Goal: Task Accomplishment & Management: Complete application form

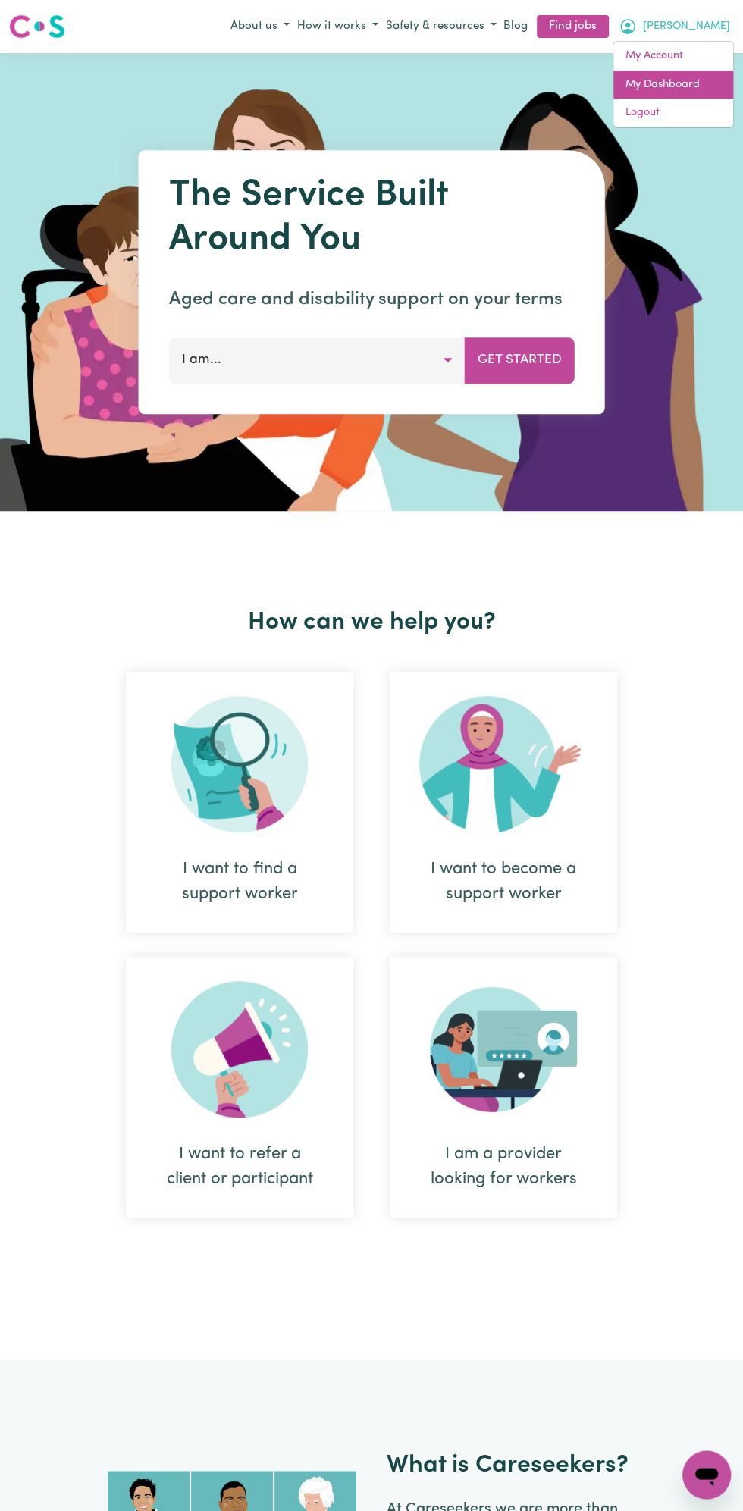
click at [670, 83] on link "My Dashboard" at bounding box center [673, 85] width 120 height 29
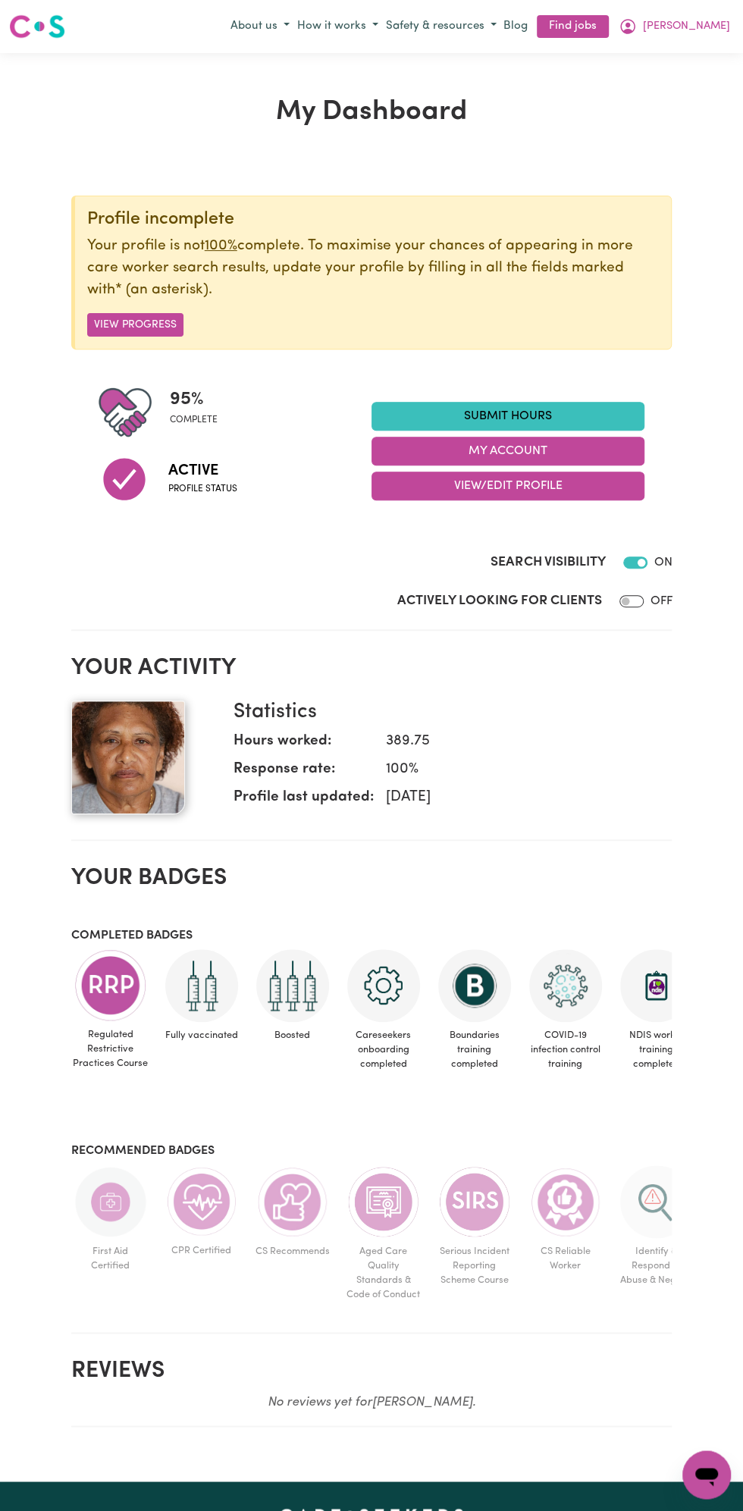
click at [517, 409] on link "Submit Hours" at bounding box center [508, 416] width 273 height 29
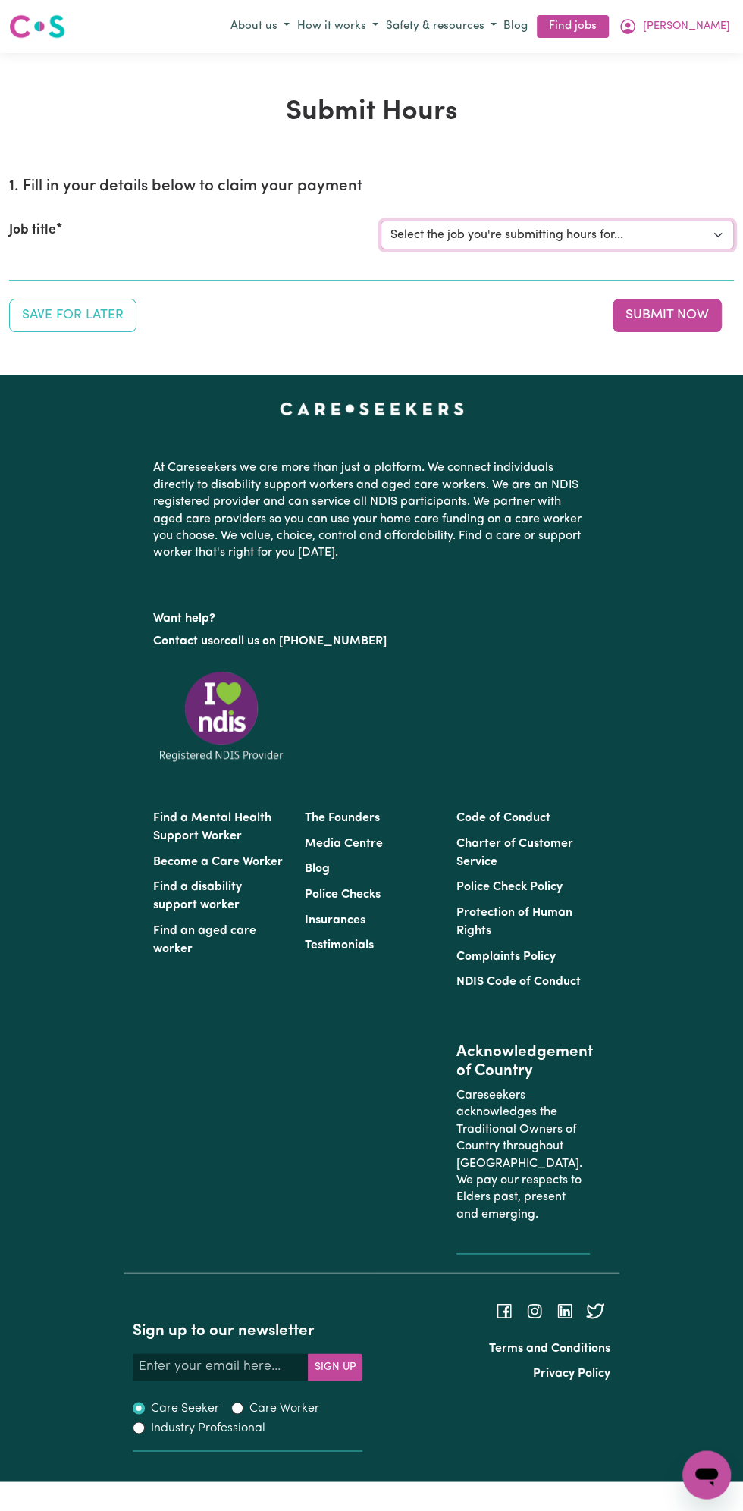
click at [533, 228] on select "Select the job you're submitting hours for... [Vartouhie ([PERSON_NAME]) [PERSO…" at bounding box center [557, 235] width 353 height 29
select select "13810"
click at [381, 221] on select "Select the job you're submitting hours for... [Vartouhie ([PERSON_NAME]) [PERSO…" at bounding box center [557, 235] width 353 height 29
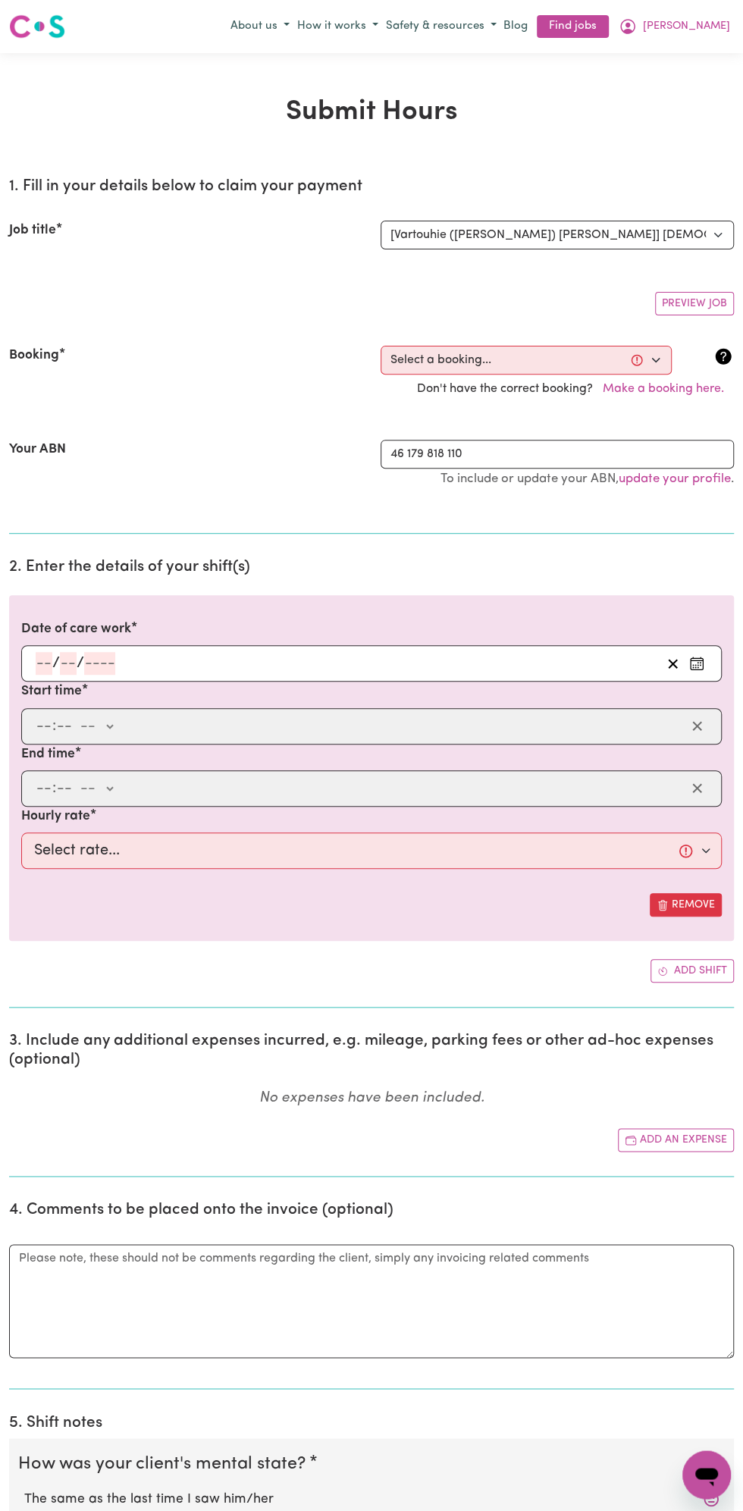
click at [94, 659] on input "number" at bounding box center [99, 663] width 31 height 23
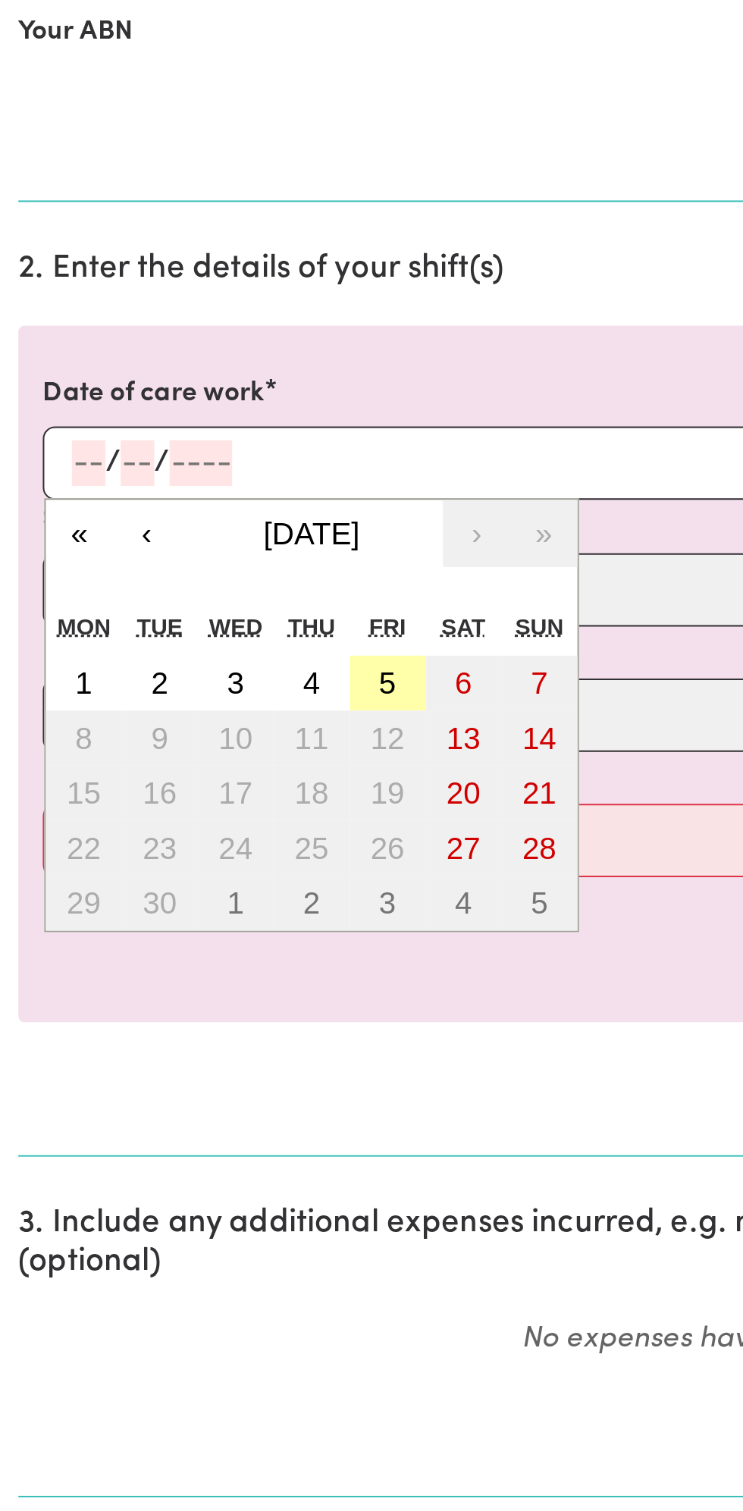
click at [207, 769] on button "5" at bounding box center [193, 772] width 38 height 27
type input "[DATE]"
type input "5"
type input "9"
type input "2025"
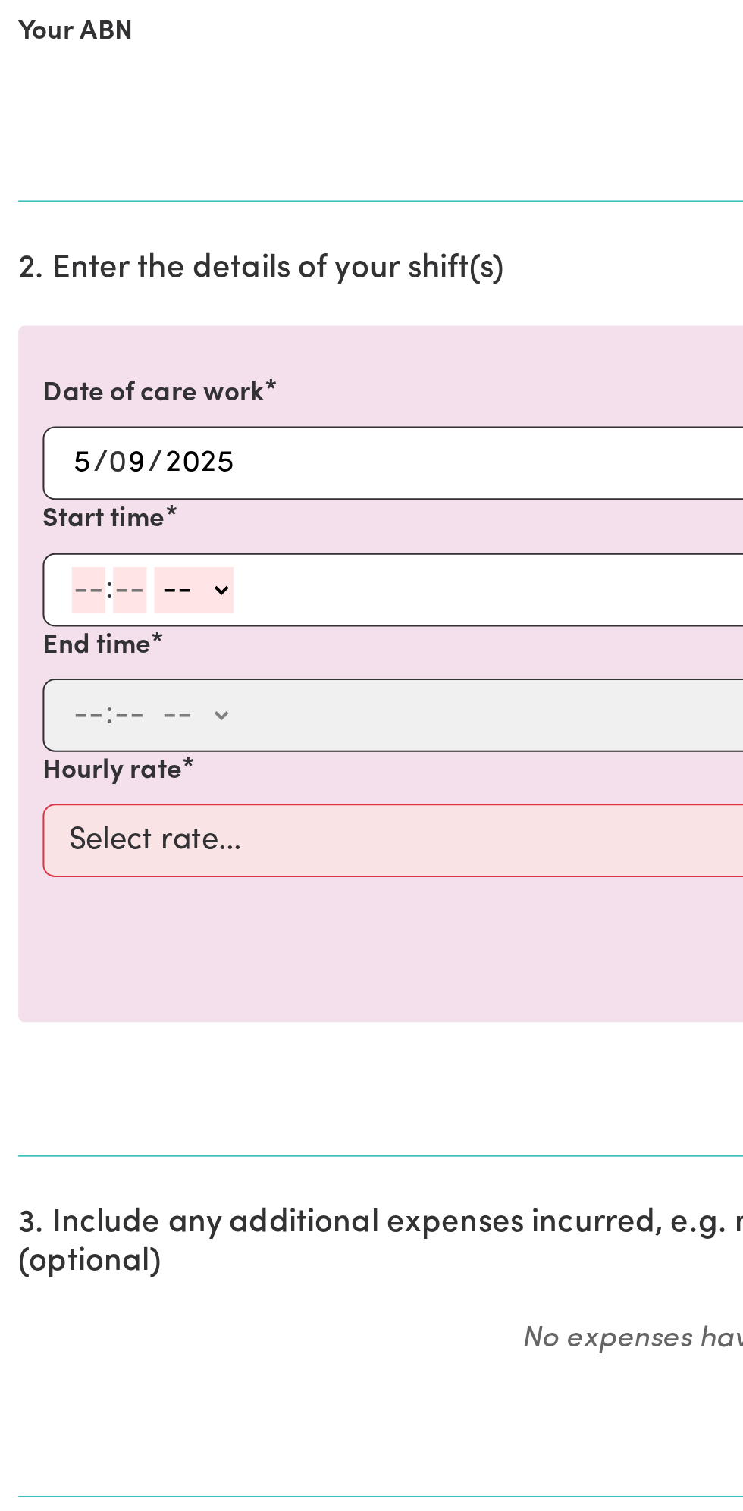
click at [42, 717] on input "number" at bounding box center [44, 726] width 17 height 23
type input "8"
type input "0"
click at [108, 719] on select "-- am pm" at bounding box center [93, 726] width 39 height 23
select select "am"
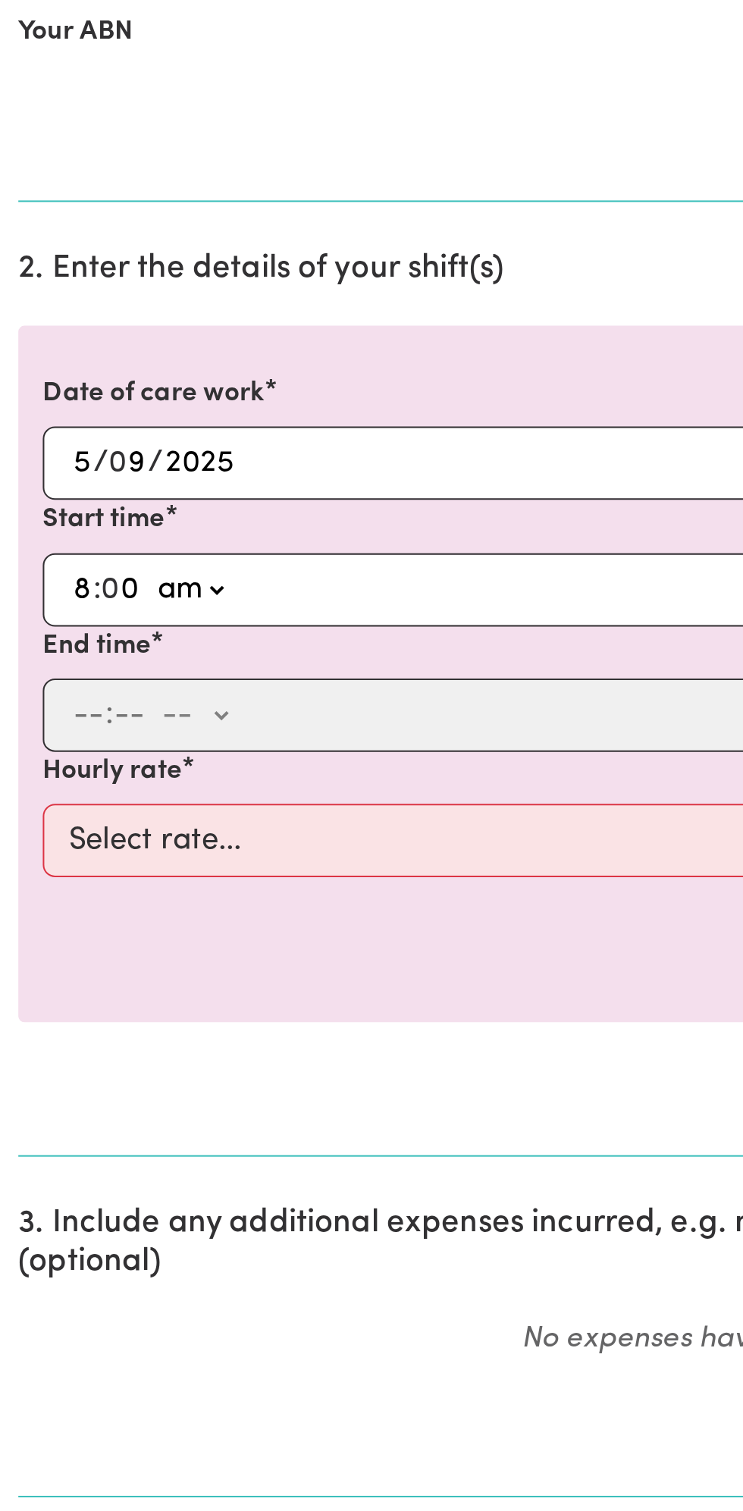
click at [74, 715] on select "-- am pm" at bounding box center [93, 726] width 39 height 23
type input "08:00"
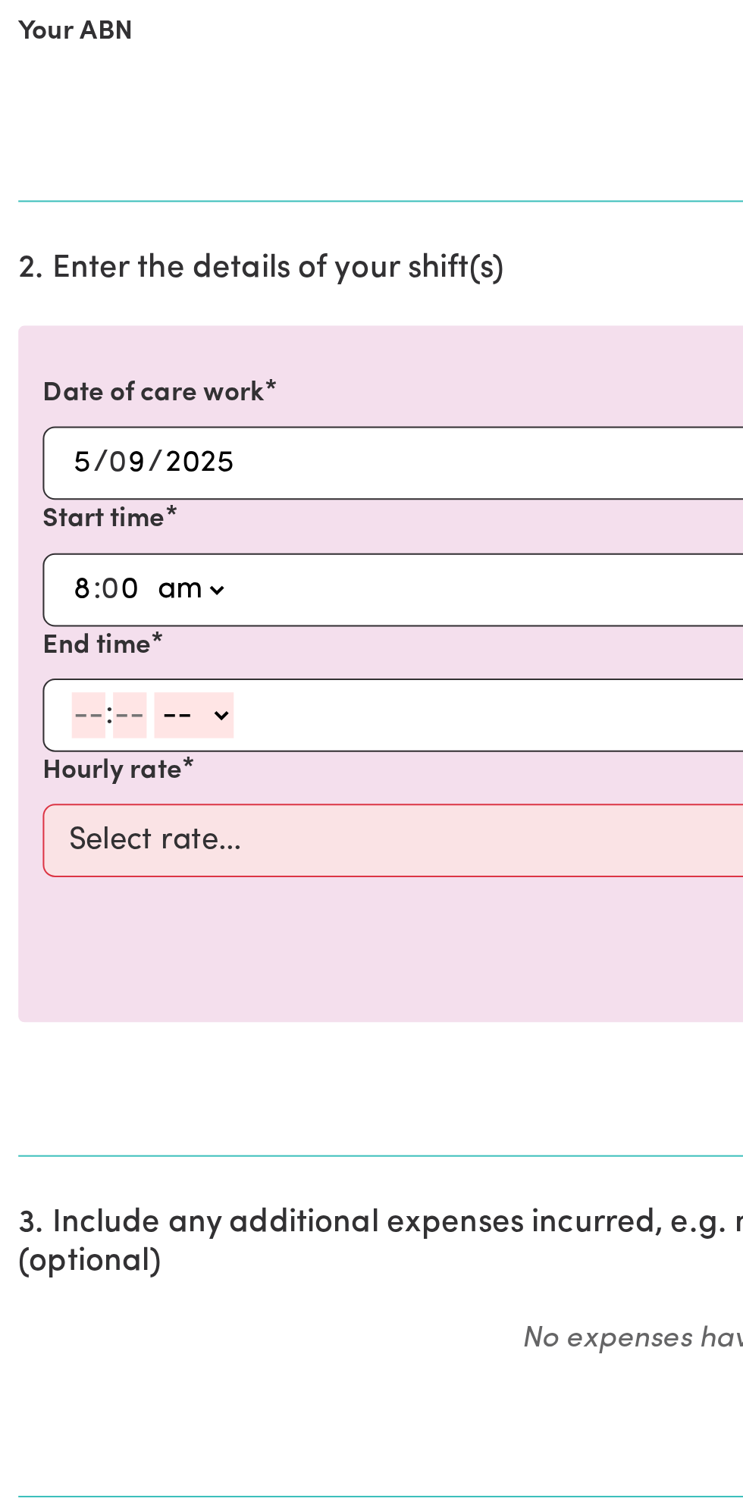
click at [36, 786] on input "number" at bounding box center [44, 788] width 17 height 23
type input "9"
type input "0"
click at [110, 781] on select "-- am pm" at bounding box center [93, 788] width 39 height 23
select select "am"
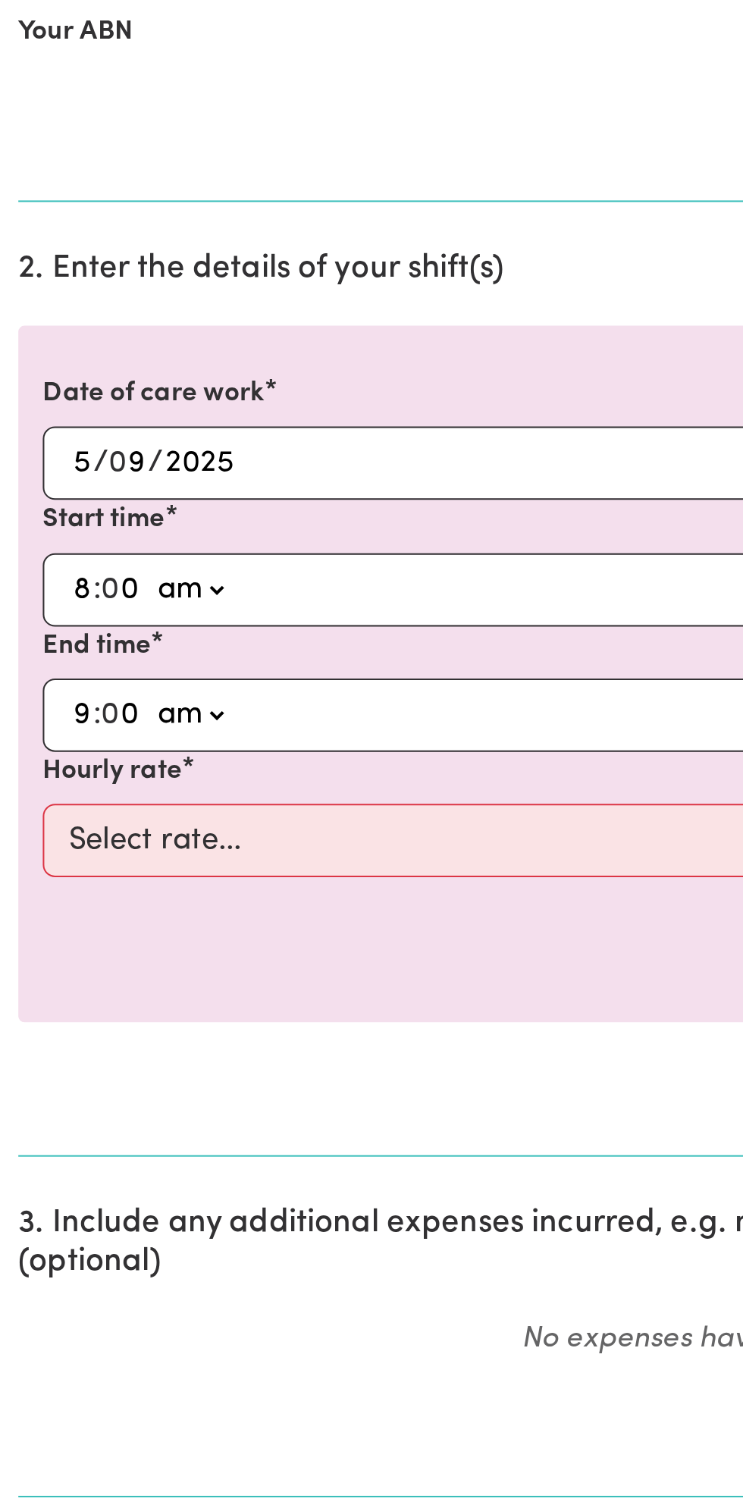
click at [74, 777] on select "-- am pm" at bounding box center [93, 788] width 39 height 23
type input "09:00"
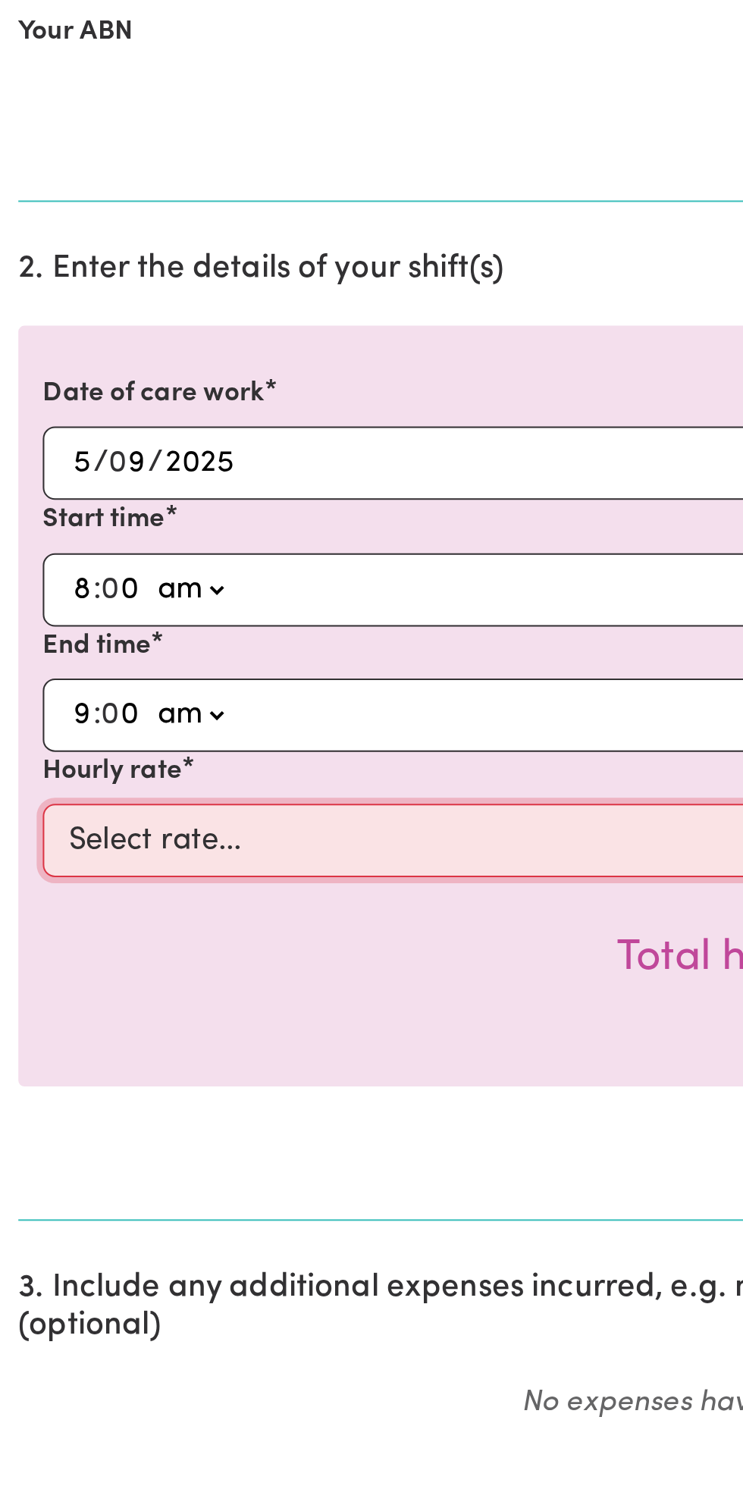
click at [174, 844] on select "Select rate... $49.00 (Weekday) $60.00 ([DATE])" at bounding box center [371, 851] width 701 height 36
select select "49-Weekday"
click at [21, 833] on select "Select rate... $49.00 (Weekday) $60.00 ([DATE])" at bounding box center [371, 851] width 701 height 36
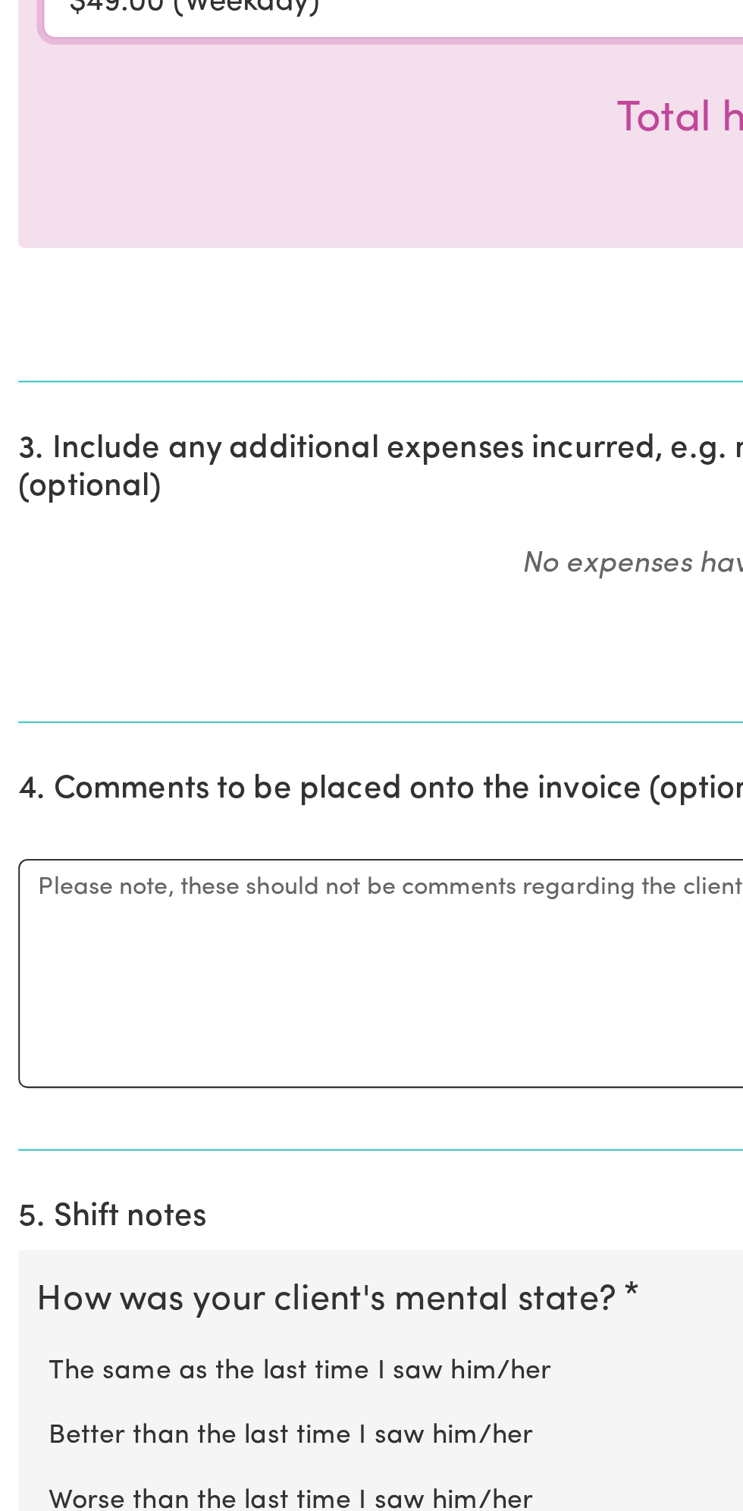
scroll to position [93, 0]
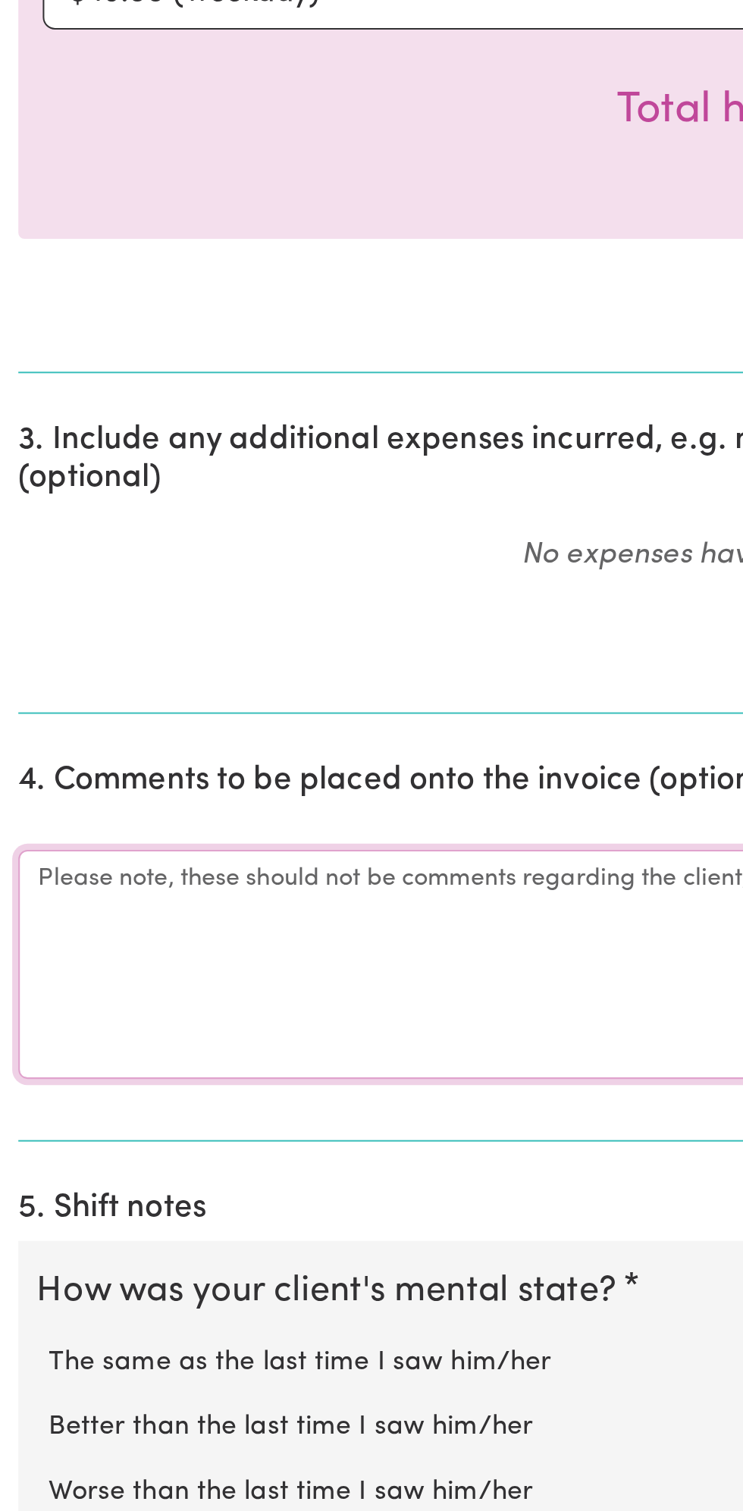
click at [65, 1231] on textarea "Comments" at bounding box center [371, 1240] width 725 height 114
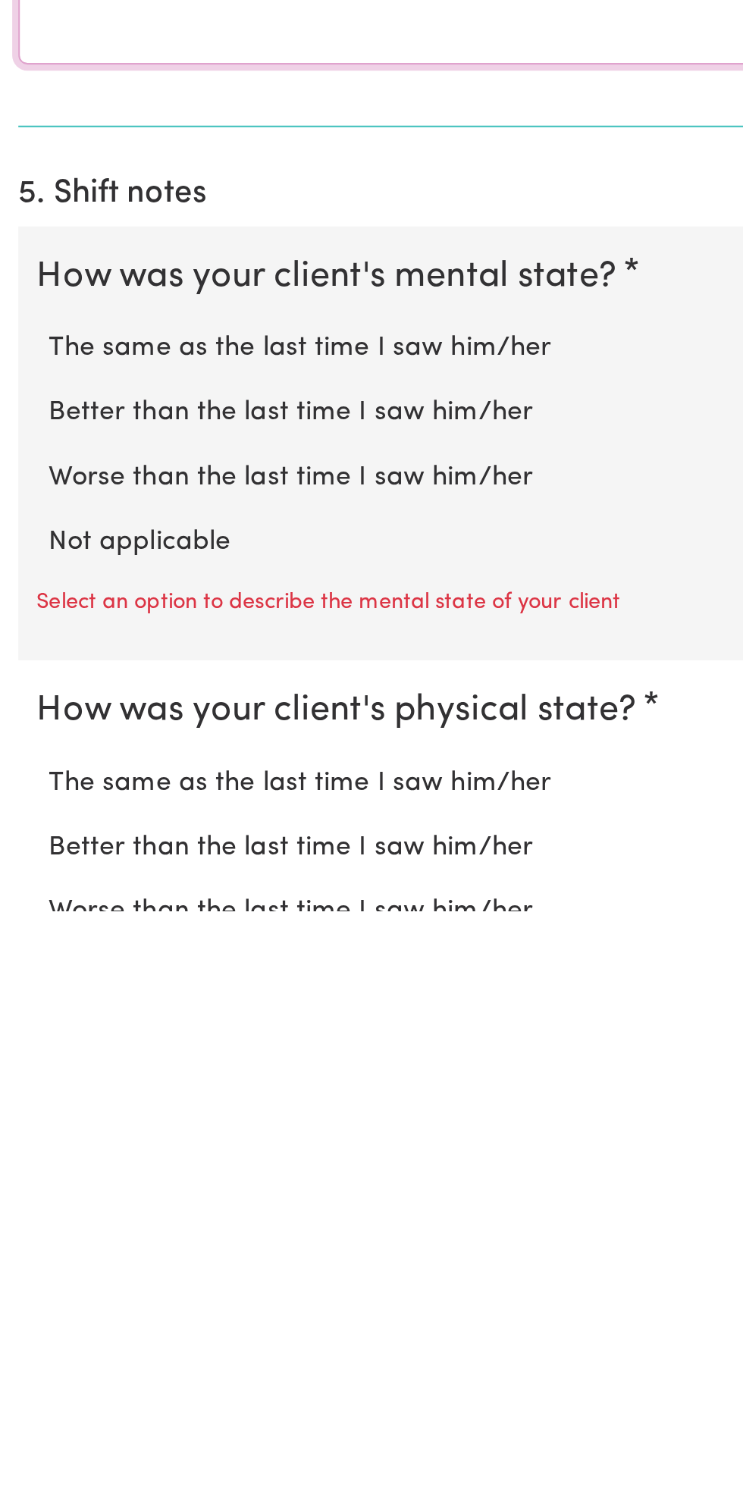
scroll to position [306, 0]
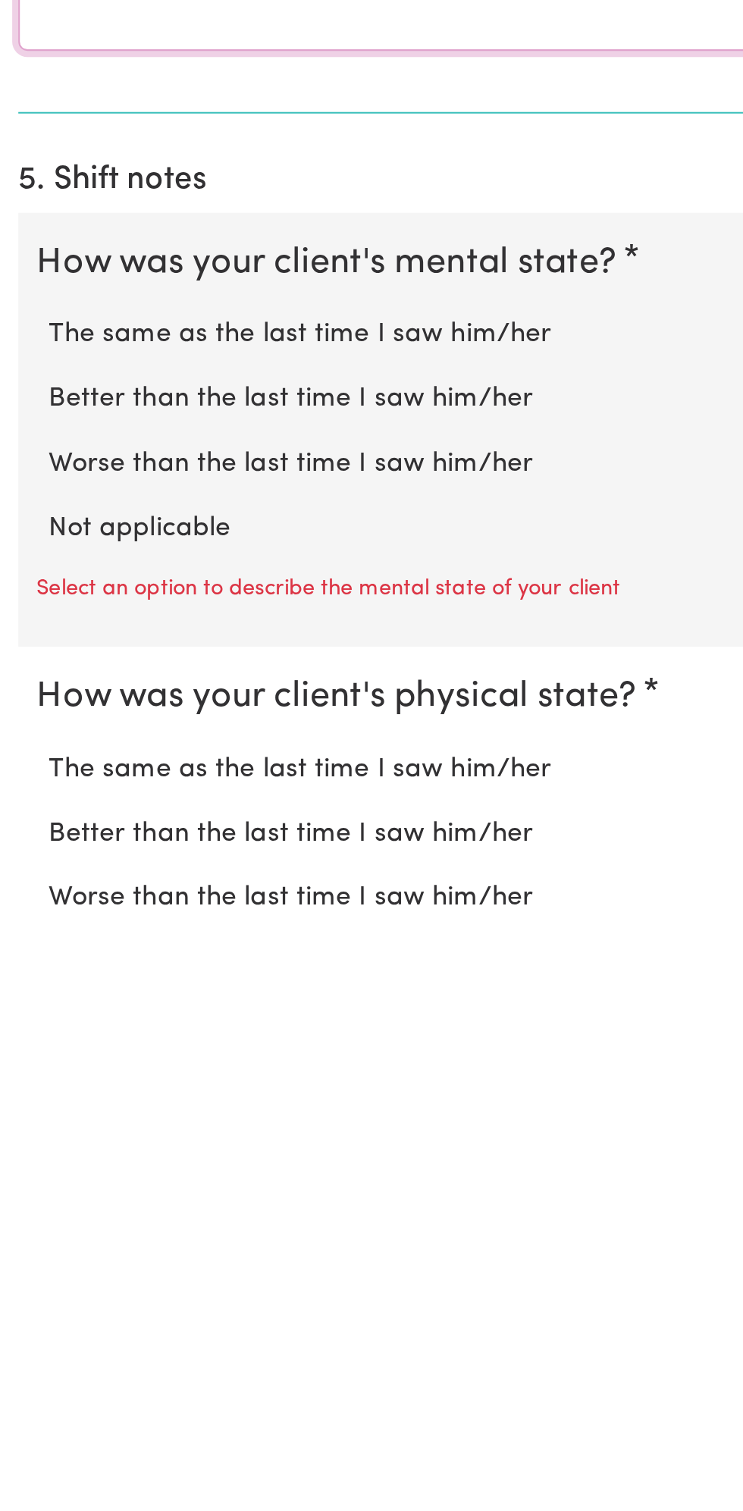
type textarea "All good"
click at [99, 1312] on label "Not applicable" at bounding box center [371, 1322] width 695 height 20
click at [24, 1311] on input "Not applicable" at bounding box center [24, 1311] width 1 height 1
radio input "true"
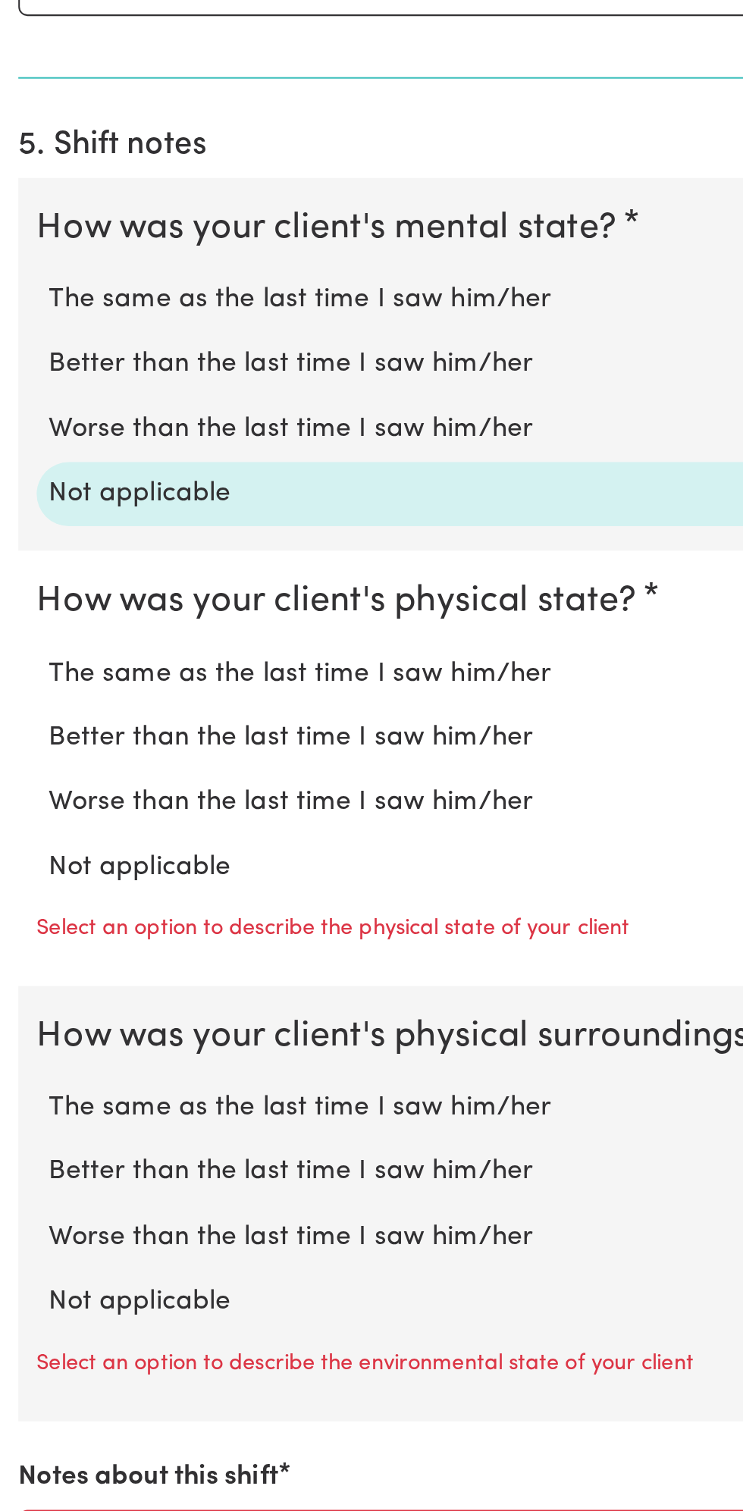
scroll to position [621, 0]
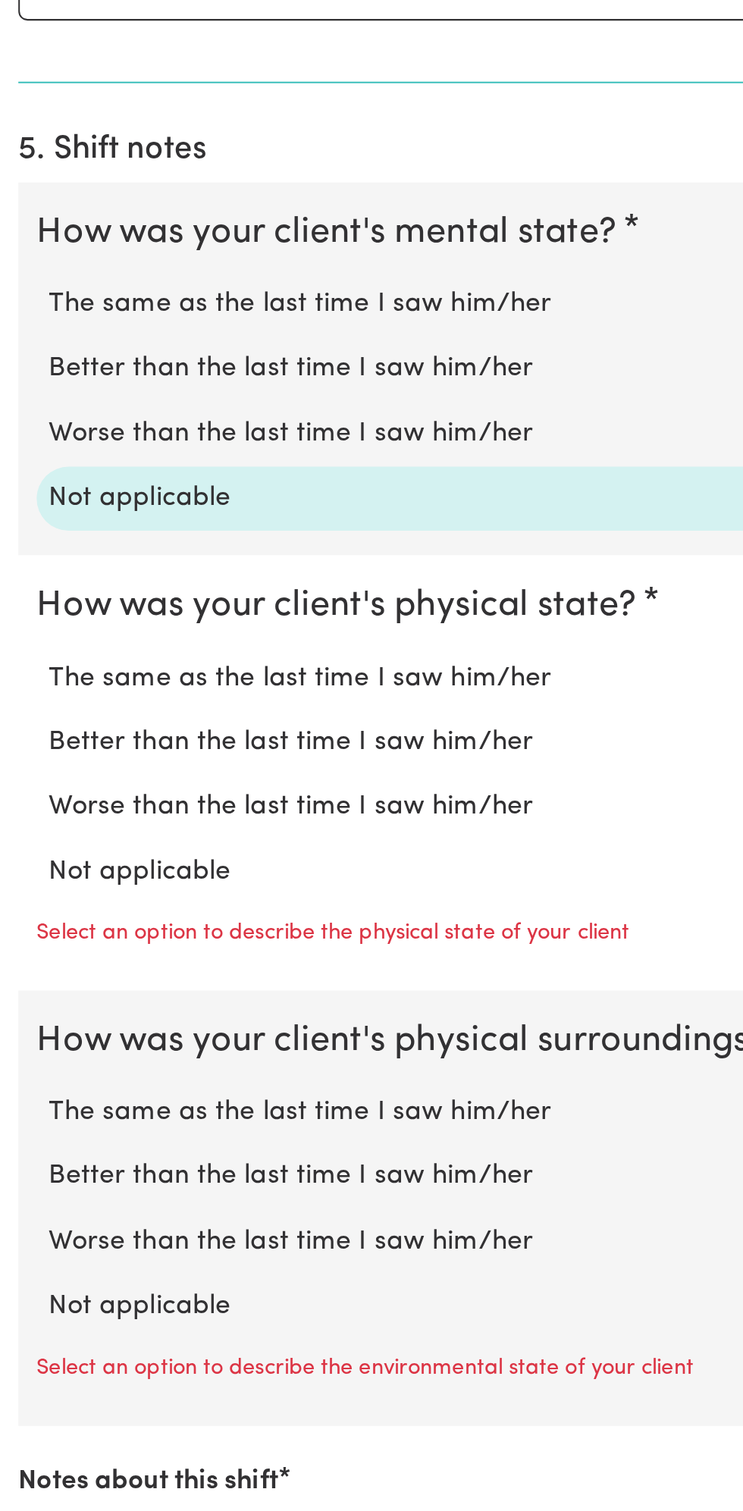
click at [109, 1188] on label "Not applicable" at bounding box center [371, 1192] width 695 height 20
click at [24, 1182] on input "Not applicable" at bounding box center [24, 1181] width 1 height 1
radio input "true"
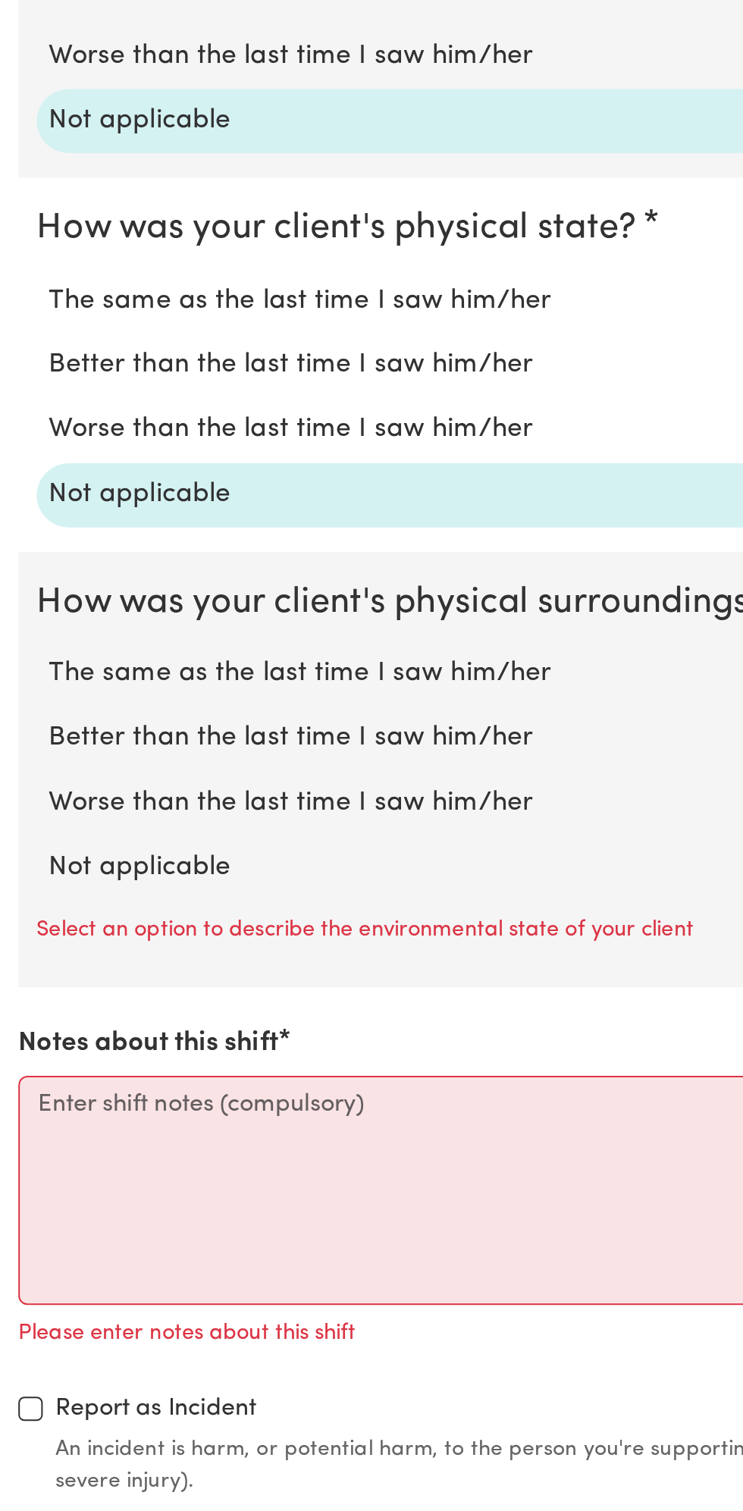
scroll to position [814, 0]
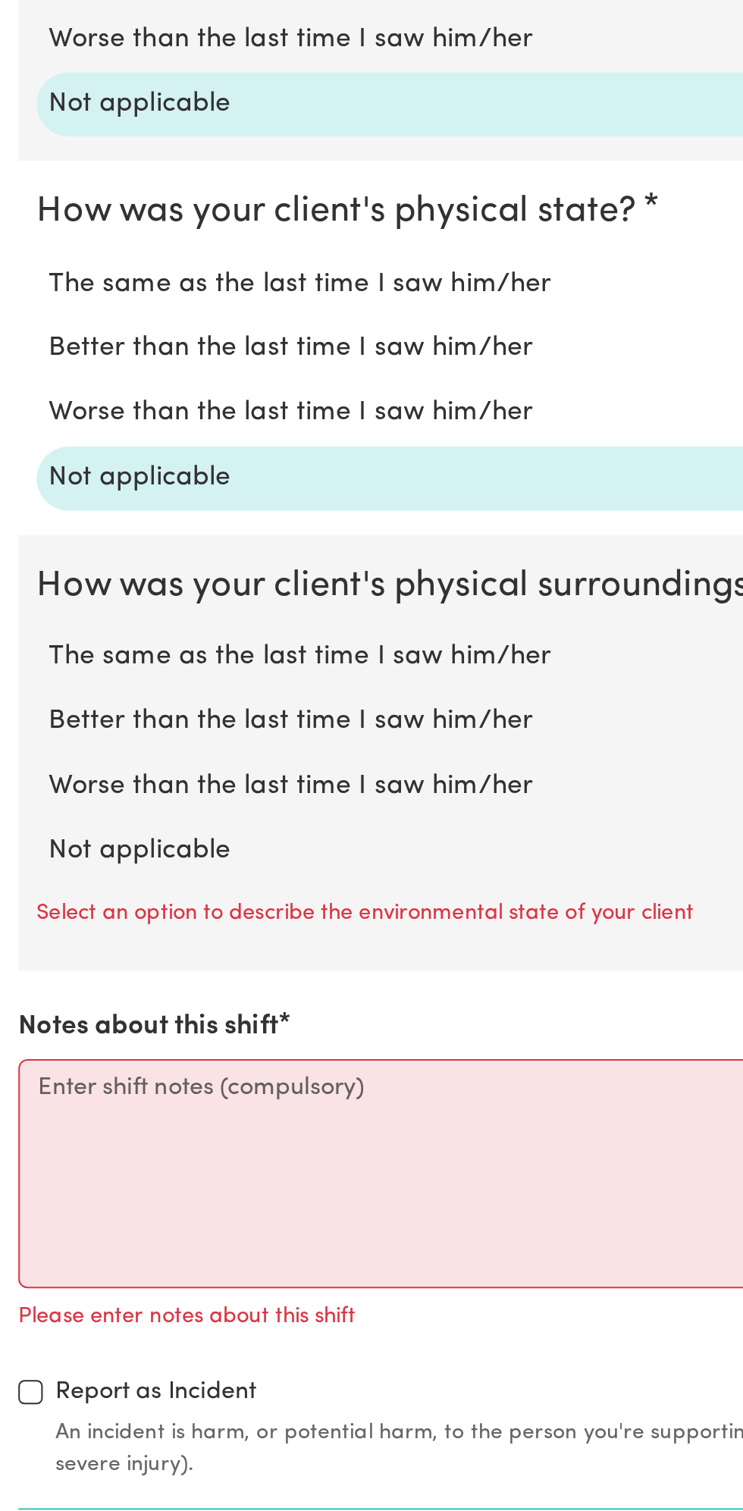
click at [115, 1175] on label "Not applicable" at bounding box center [371, 1184] width 695 height 20
click at [24, 1174] on input "Not applicable" at bounding box center [24, 1173] width 1 height 1
radio input "true"
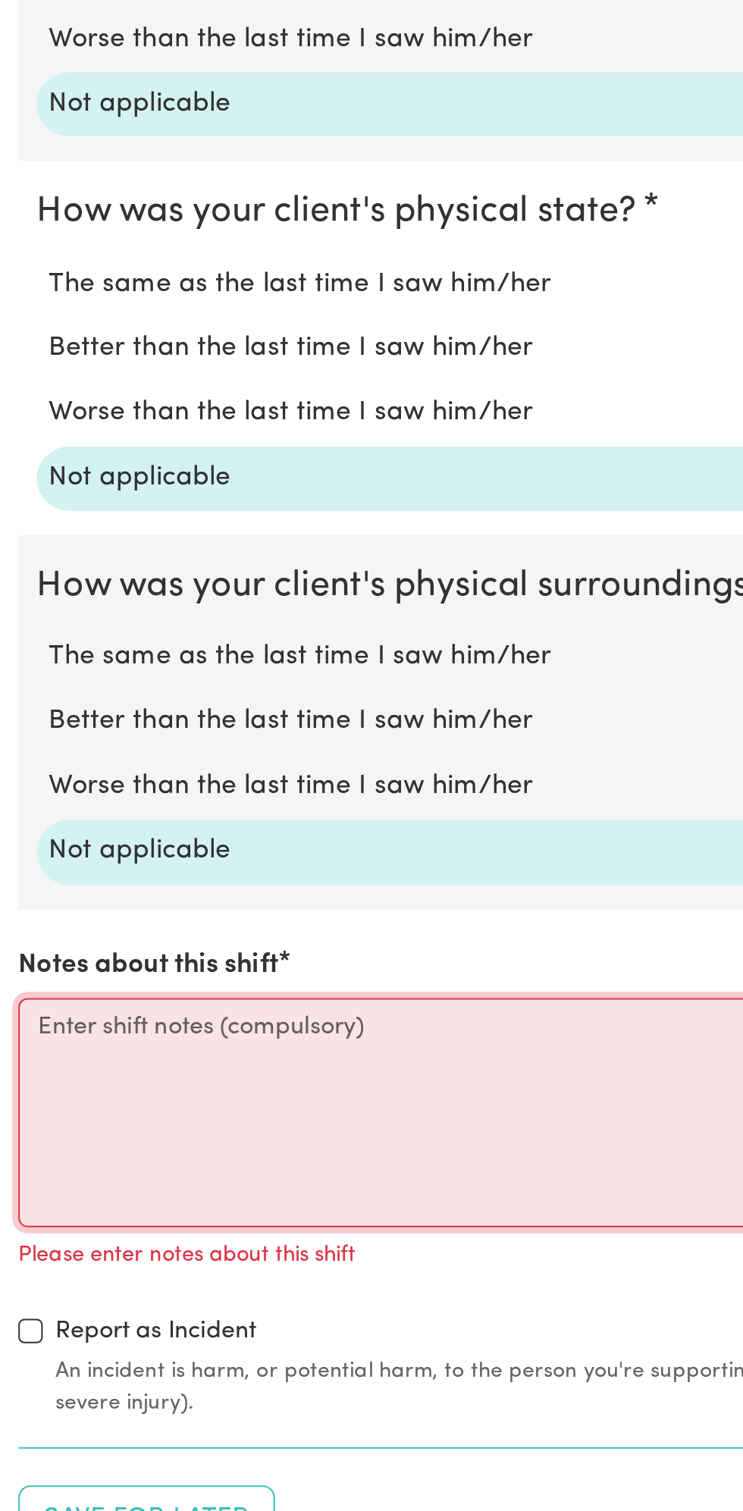
click at [52, 1306] on textarea "Notes about this shift" at bounding box center [371, 1313] width 725 height 114
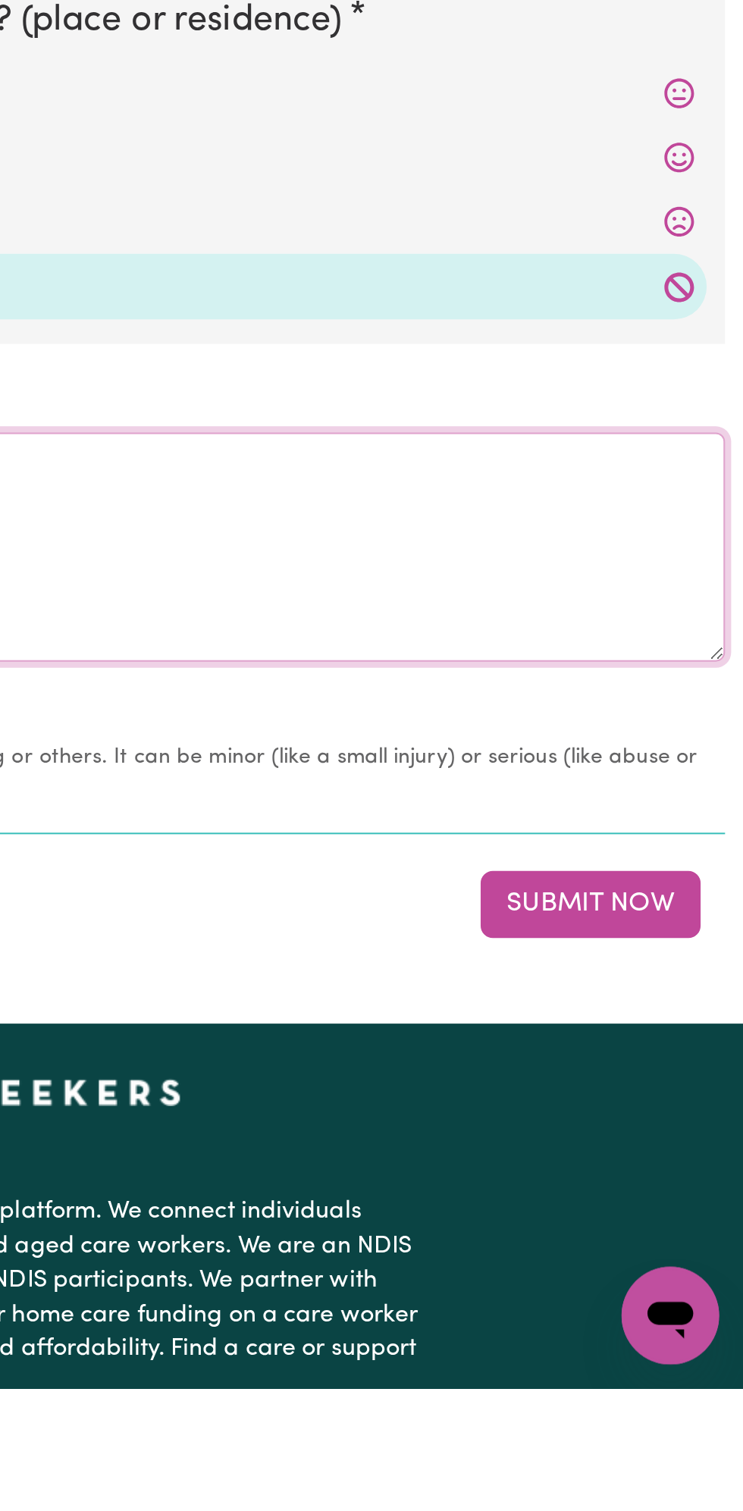
scroll to position [1034, 0]
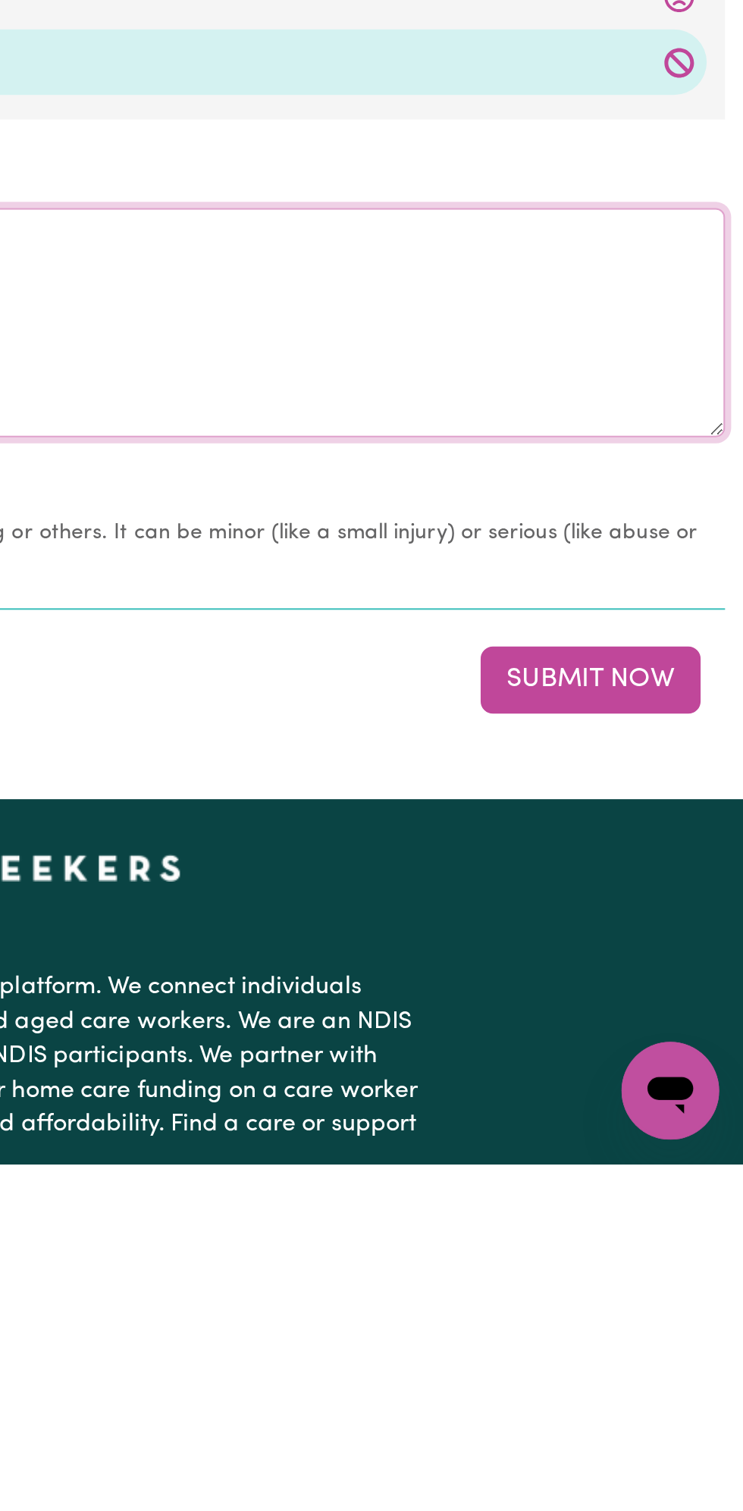
type textarea "Nothing changes all good"
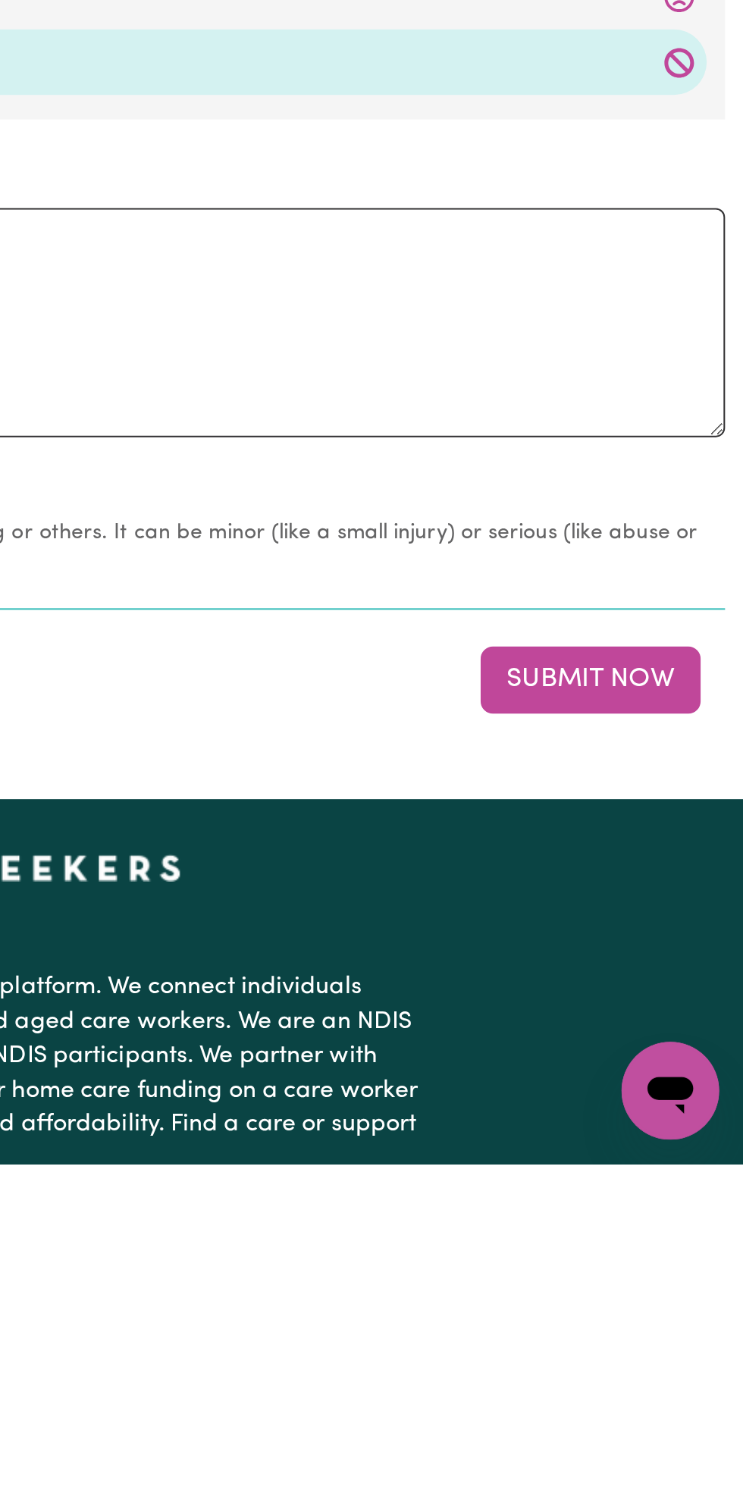
click at [677, 1267] on button "Submit Now" at bounding box center [667, 1270] width 109 height 33
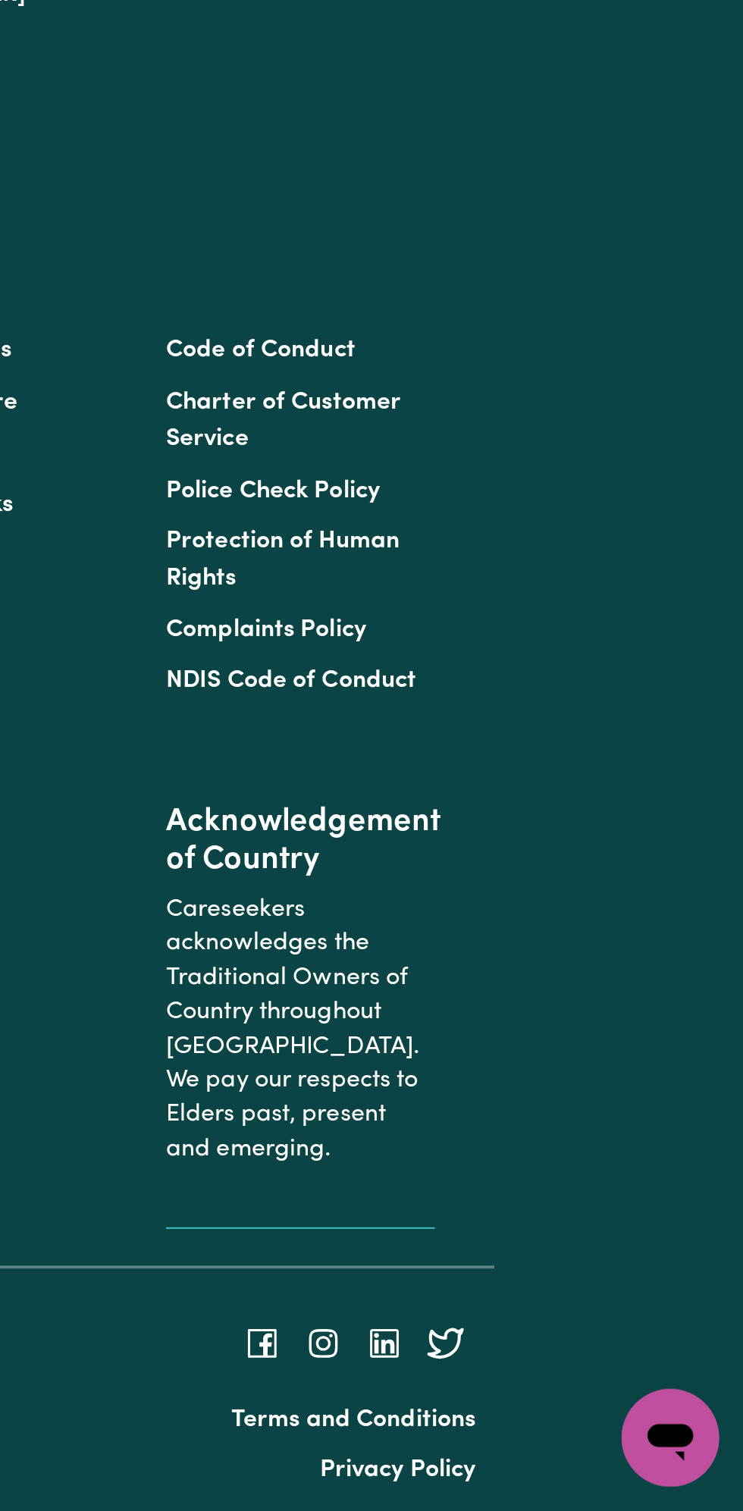
scroll to position [0, 0]
